Goal: Task Accomplishment & Management: Manage account settings

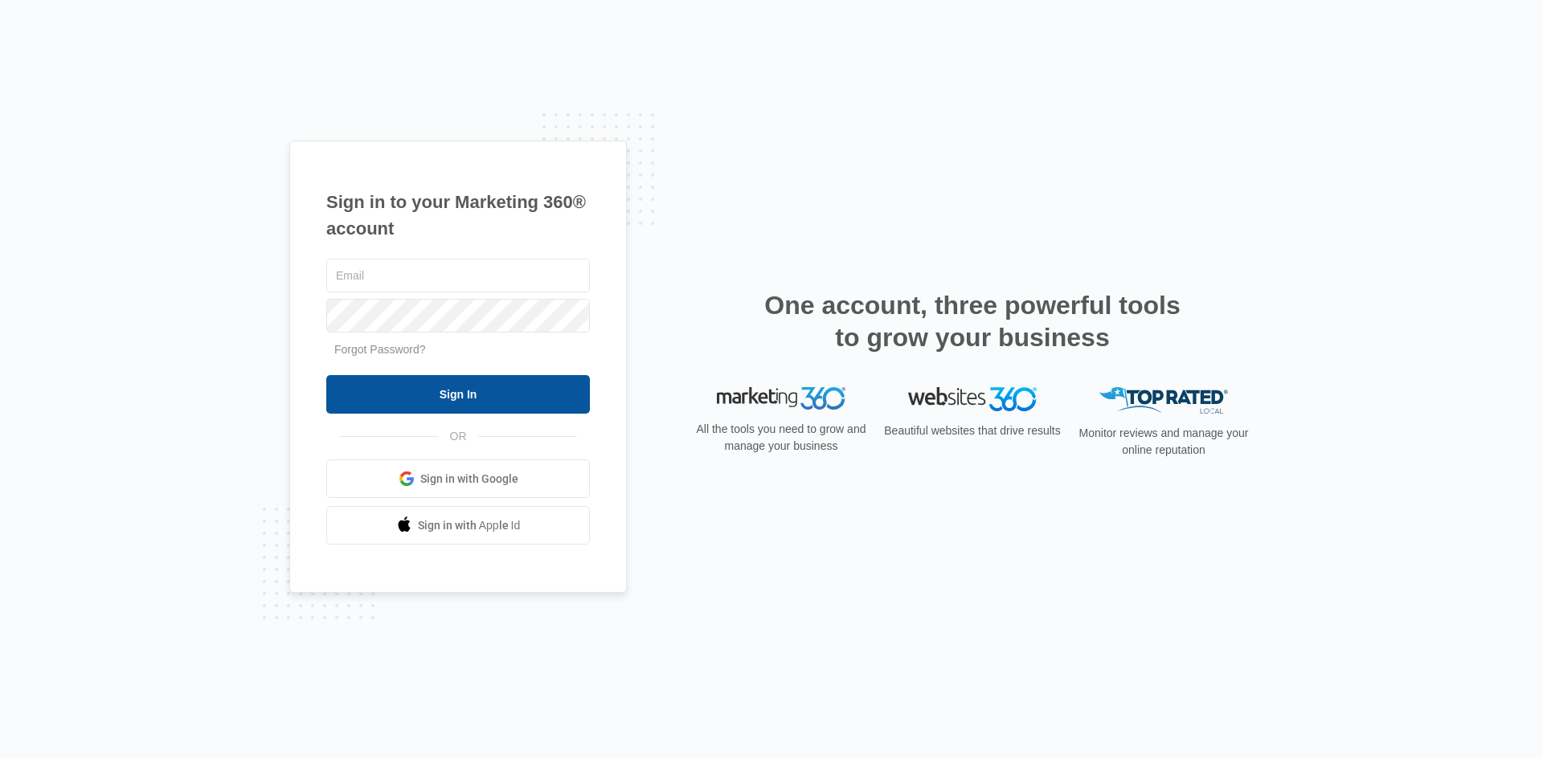
type input "[EMAIL_ADDRESS][DOMAIN_NAME]"
click at [425, 399] on input "Sign In" at bounding box center [458, 394] width 264 height 39
